Goal: Transaction & Acquisition: Purchase product/service

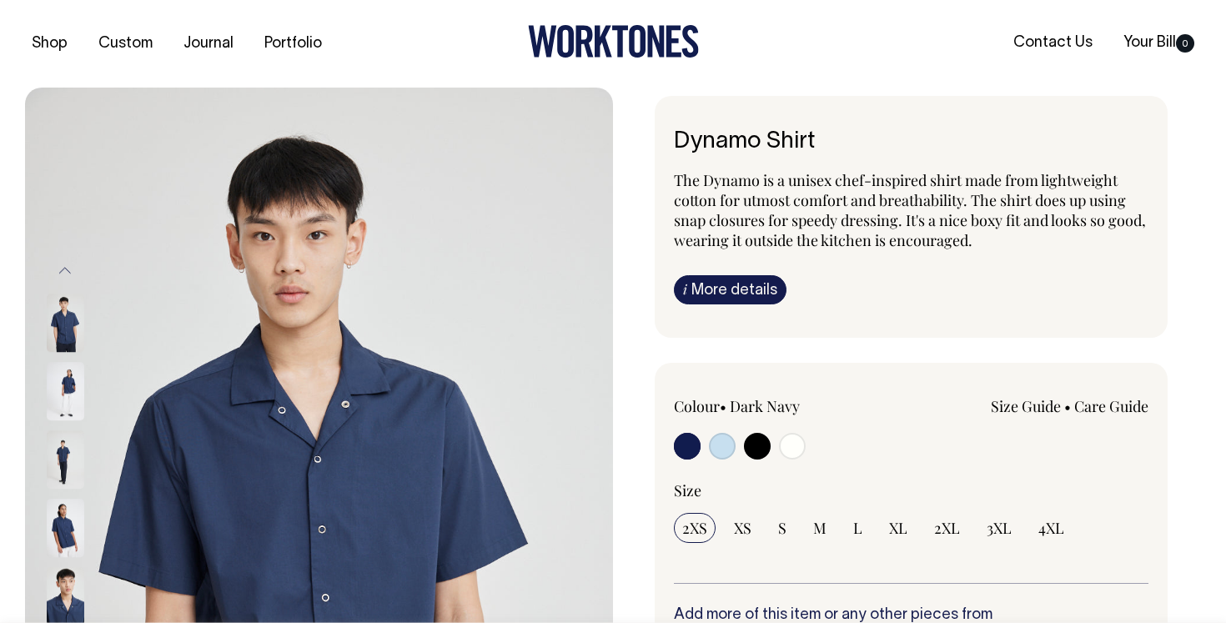
radio input "true"
select select "Off-White"
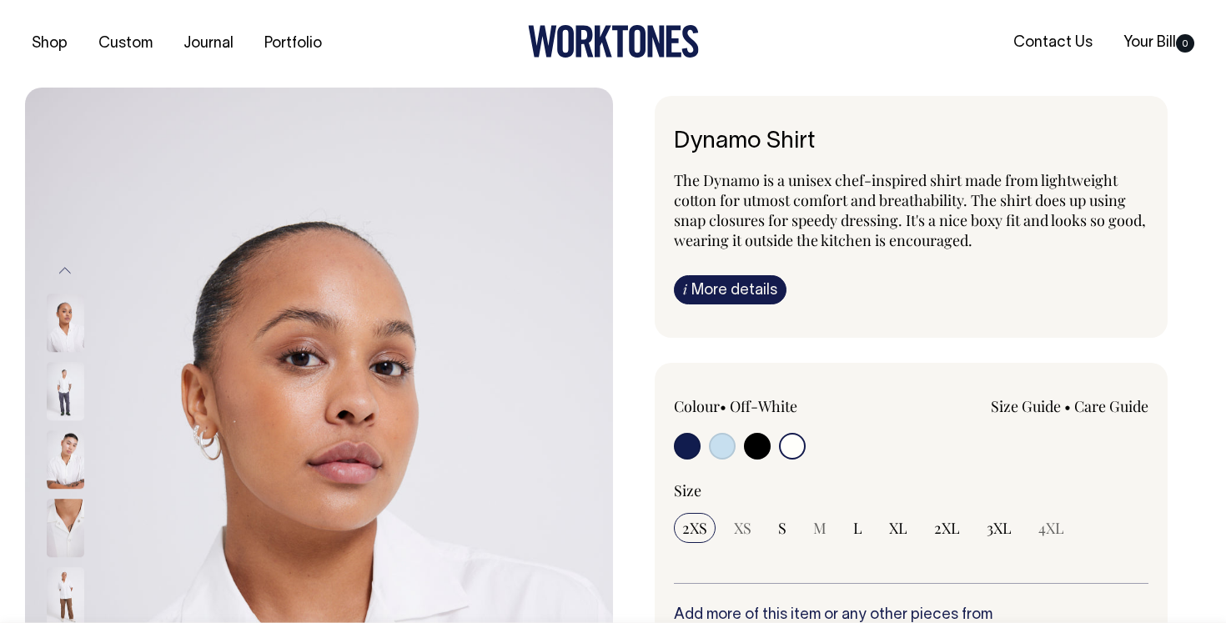
click at [788, 450] on input "radio" at bounding box center [792, 446] width 27 height 27
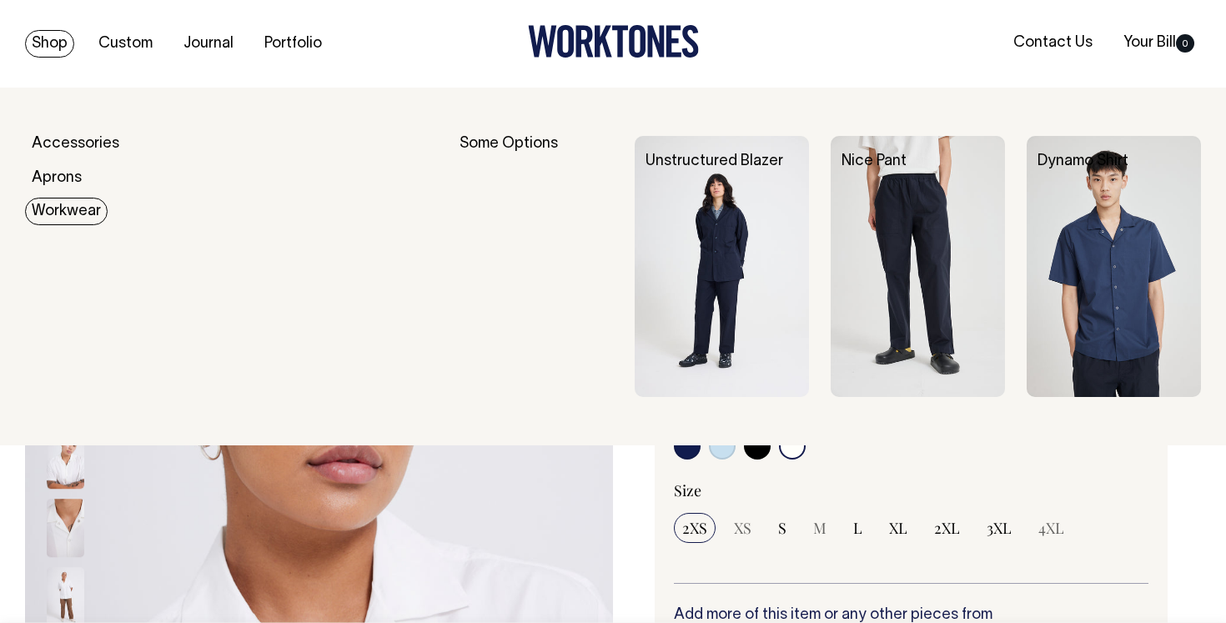
click at [73, 215] on link "Workwear" at bounding box center [66, 212] width 83 height 28
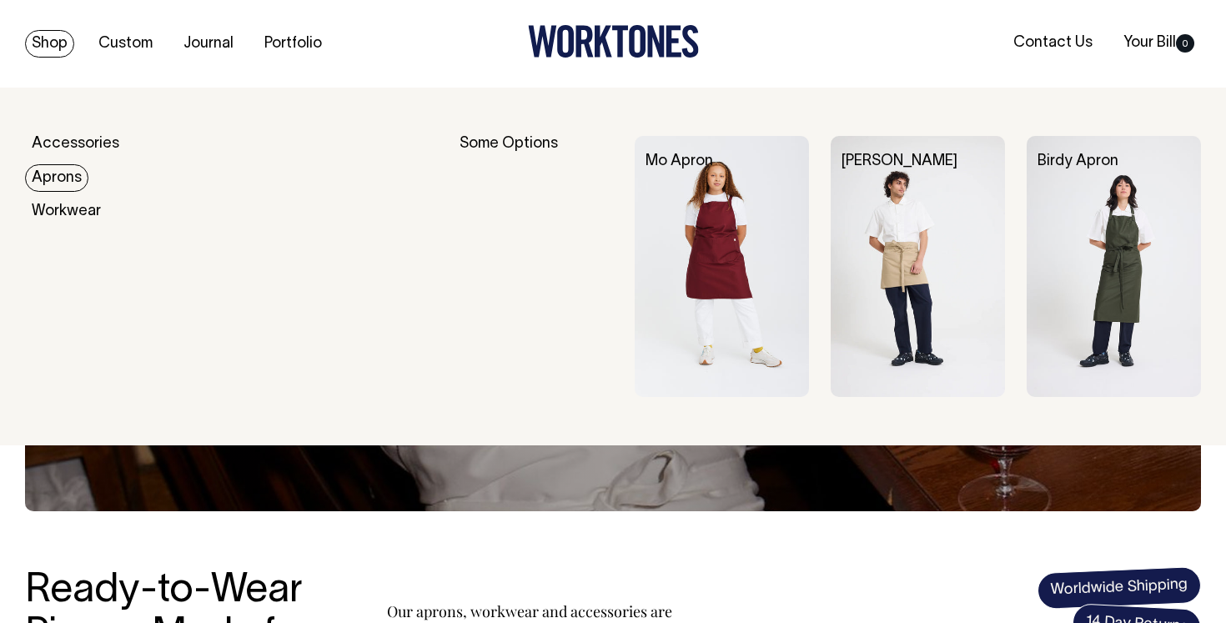
click at [58, 173] on link "Aprons" at bounding box center [56, 178] width 63 height 28
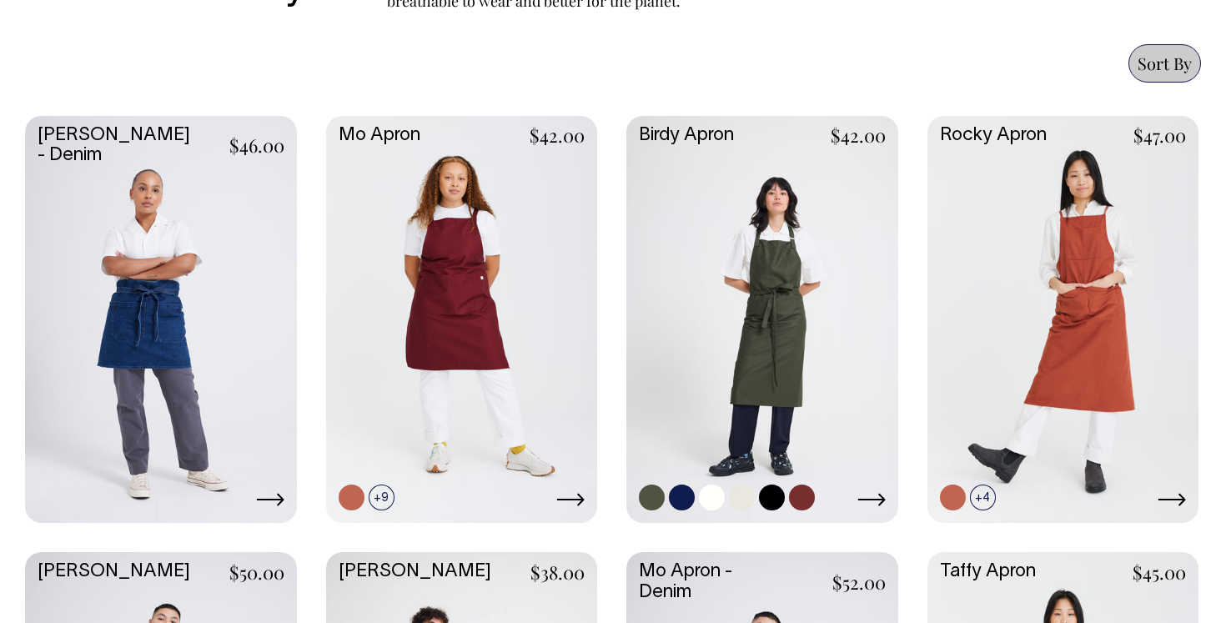
click at [764, 238] on link at bounding box center [762, 318] width 272 height 404
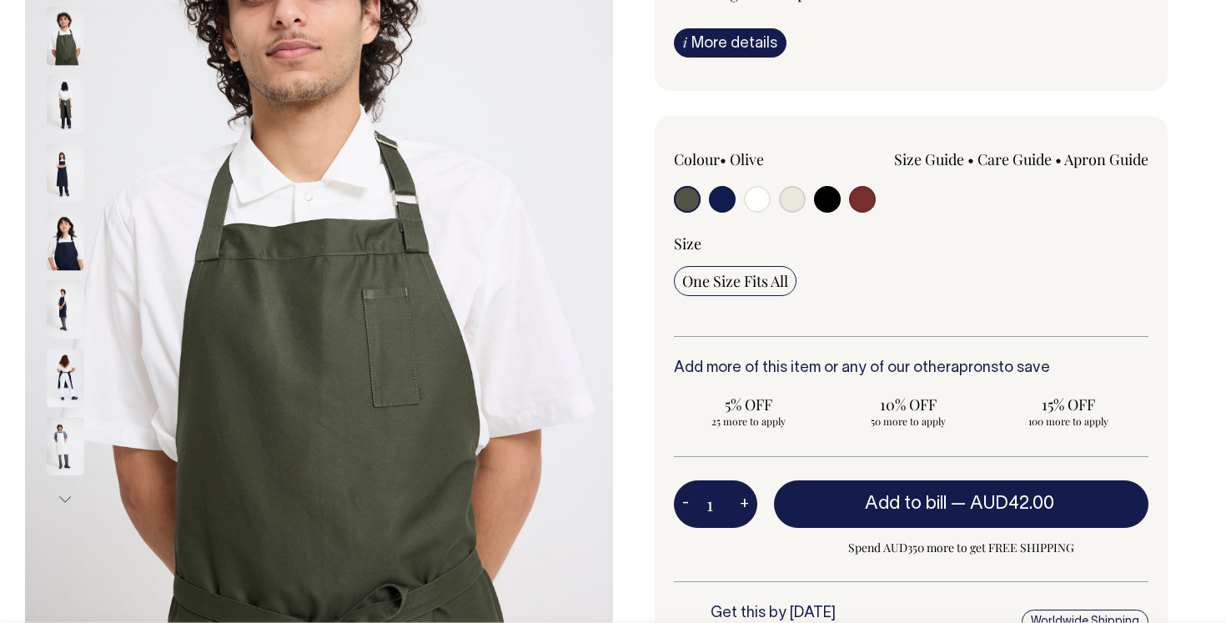
scroll to position [288, 0]
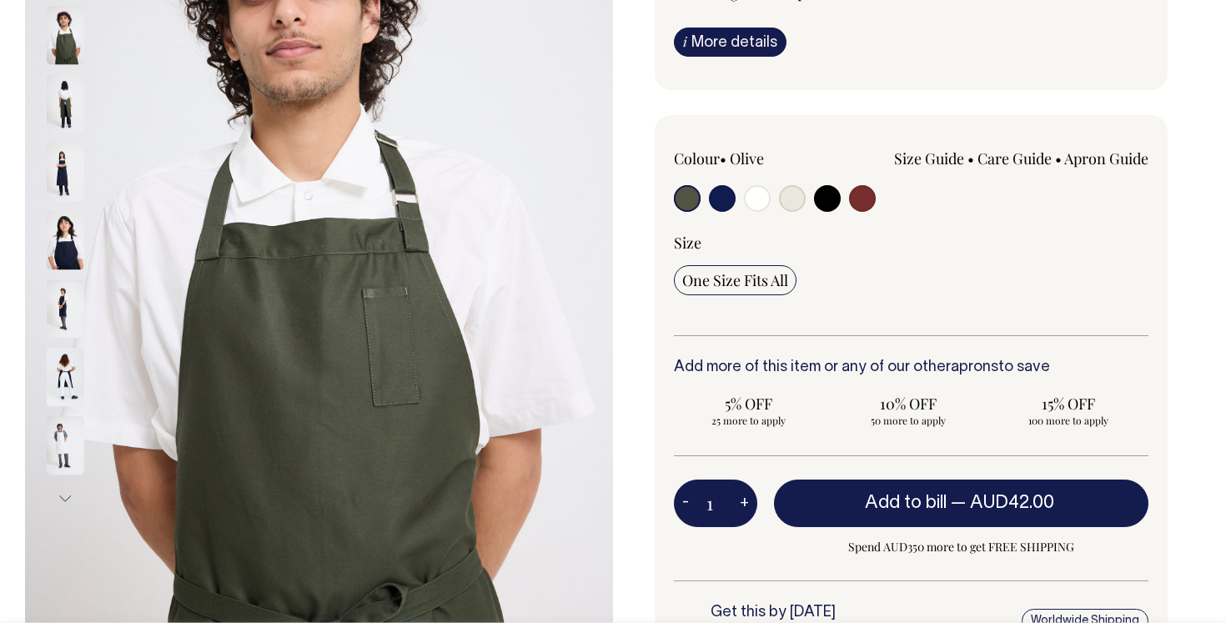
click at [799, 196] on input "radio" at bounding box center [792, 198] width 27 height 27
radio input "true"
select select "Natural"
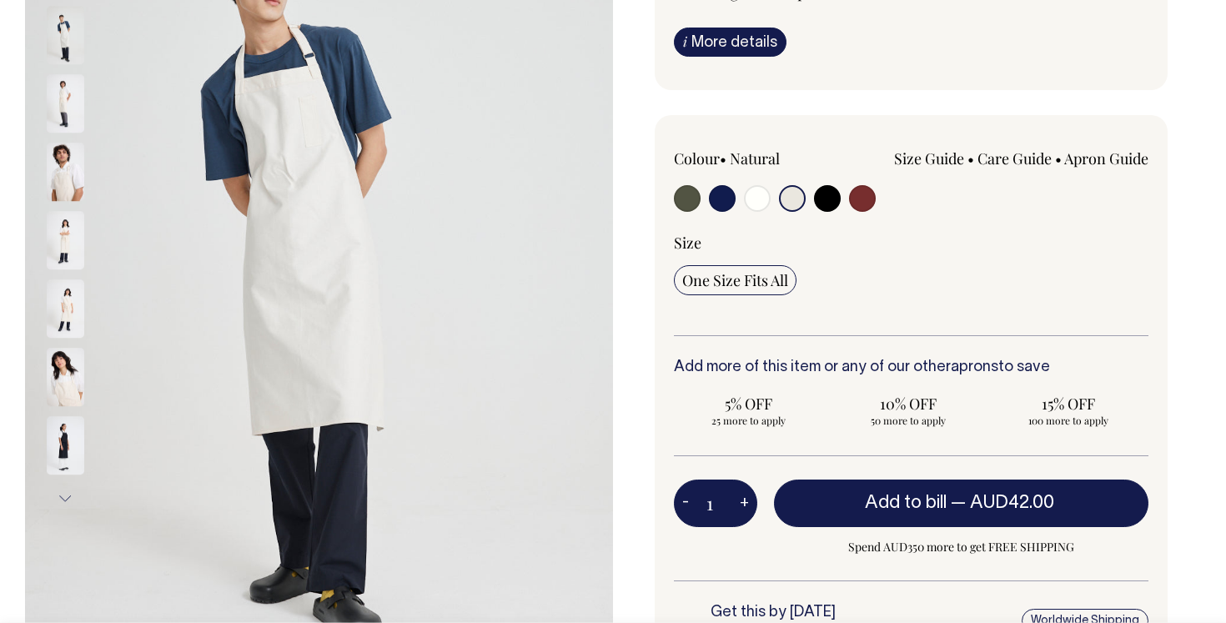
click at [819, 197] on input "radio" at bounding box center [827, 198] width 27 height 27
radio input "true"
select select "Black"
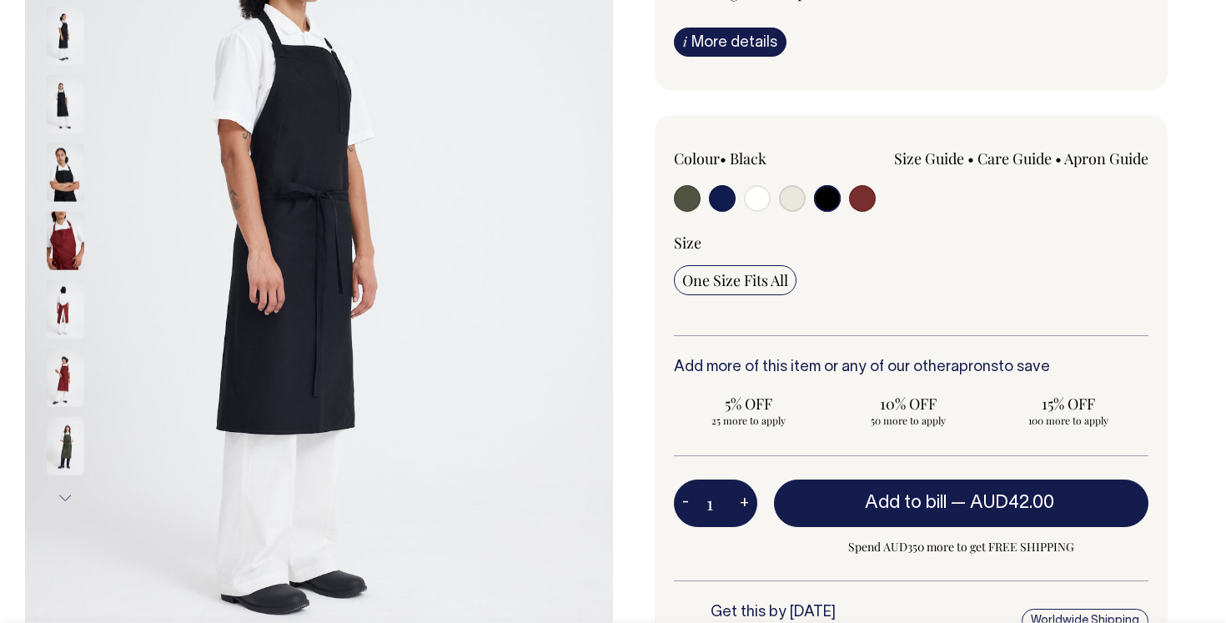
click at [856, 212] on label at bounding box center [862, 200] width 27 height 31
click at [856, 212] on input "radio" at bounding box center [862, 198] width 27 height 27
radio input "true"
select select "Burgundy"
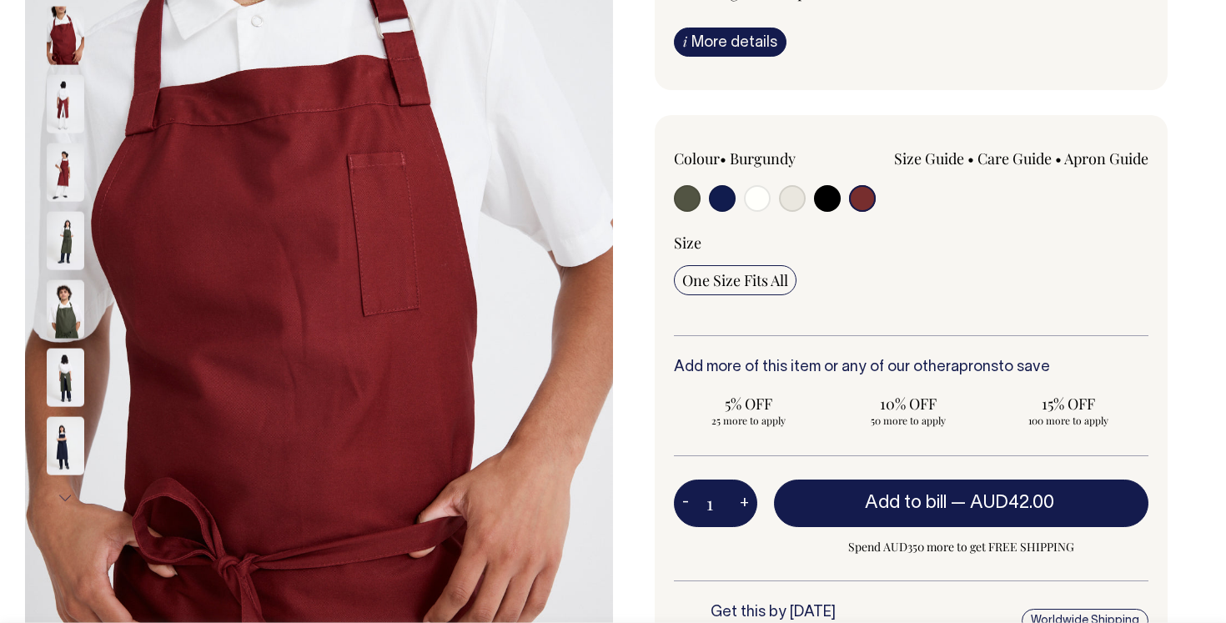
click at [822, 199] on input "radio" at bounding box center [827, 198] width 27 height 27
radio input "true"
select select "Black"
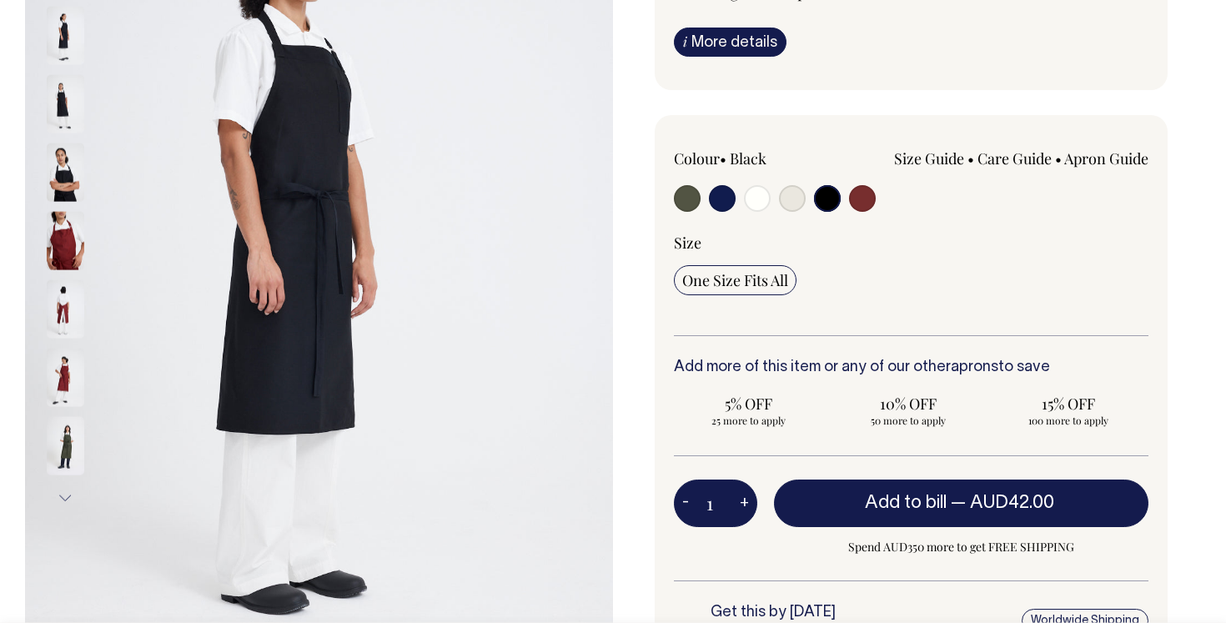
click at [872, 202] on input "radio" at bounding box center [862, 198] width 27 height 27
radio input "true"
select select "Burgundy"
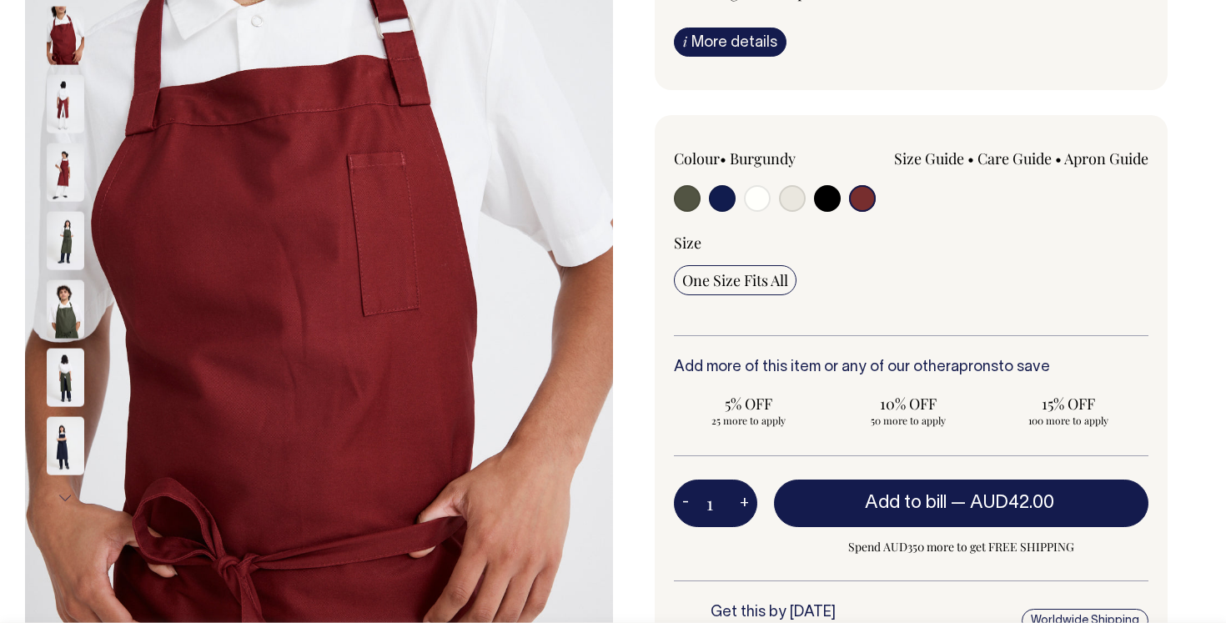
click at [832, 199] on input "radio" at bounding box center [827, 198] width 27 height 27
radio input "true"
select select "Black"
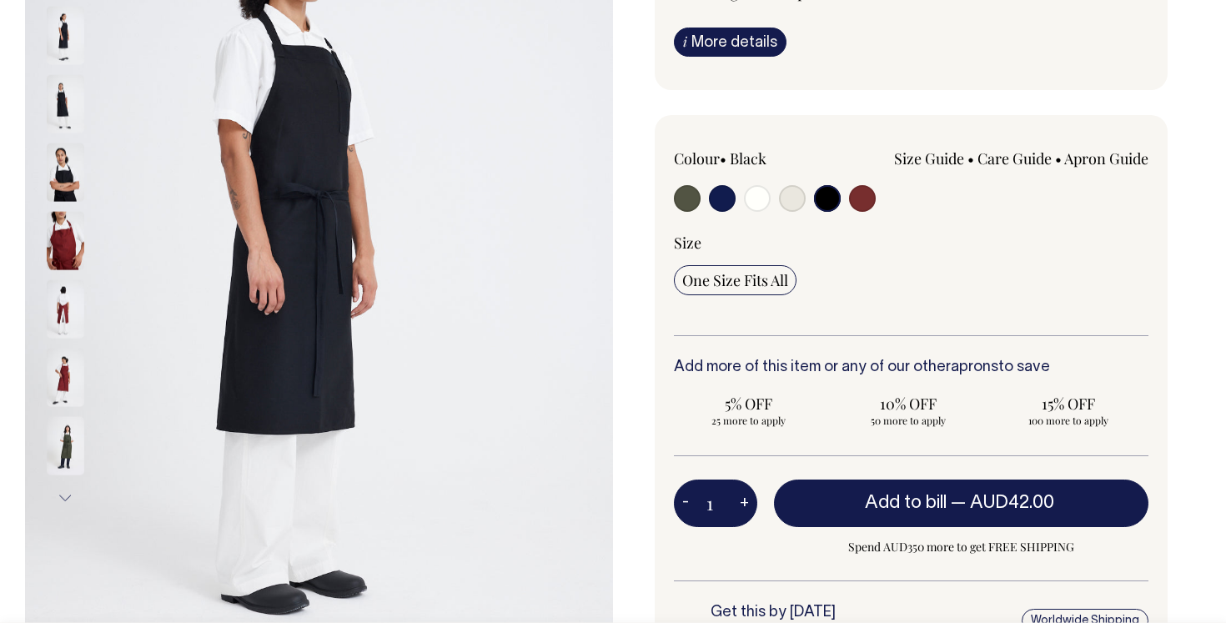
click at [721, 198] on input "radio" at bounding box center [722, 198] width 27 height 27
radio input "true"
select select "Dark Navy"
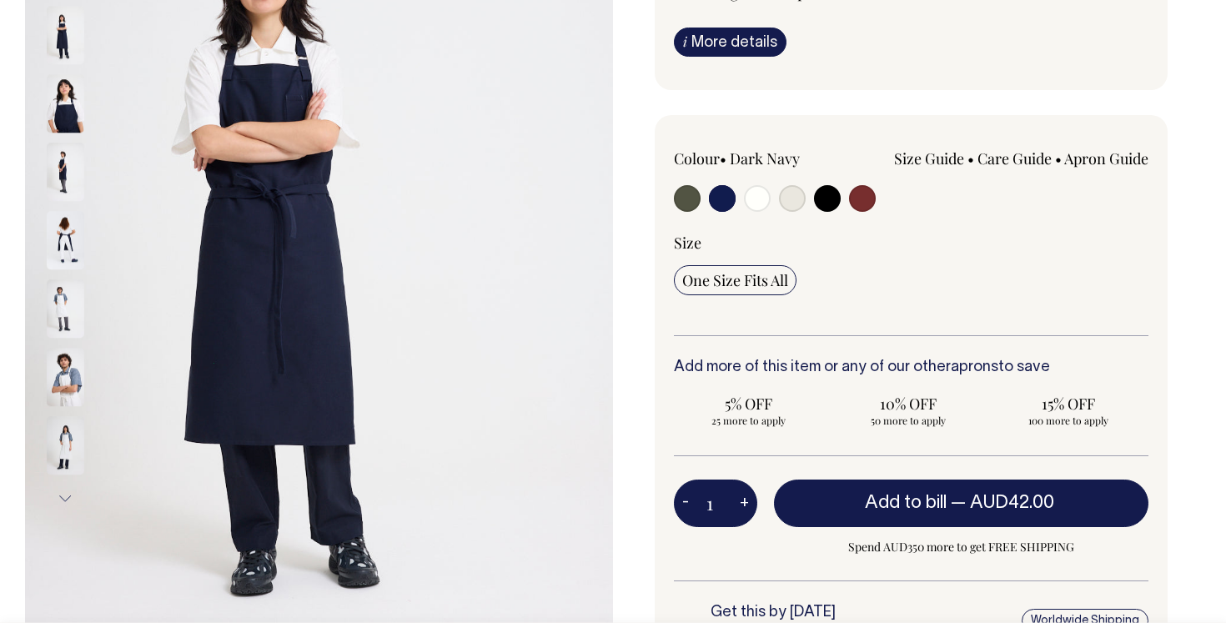
click at [825, 207] on input "radio" at bounding box center [827, 198] width 27 height 27
radio input "true"
select select "Black"
